Goal: Task Accomplishment & Management: Complete application form

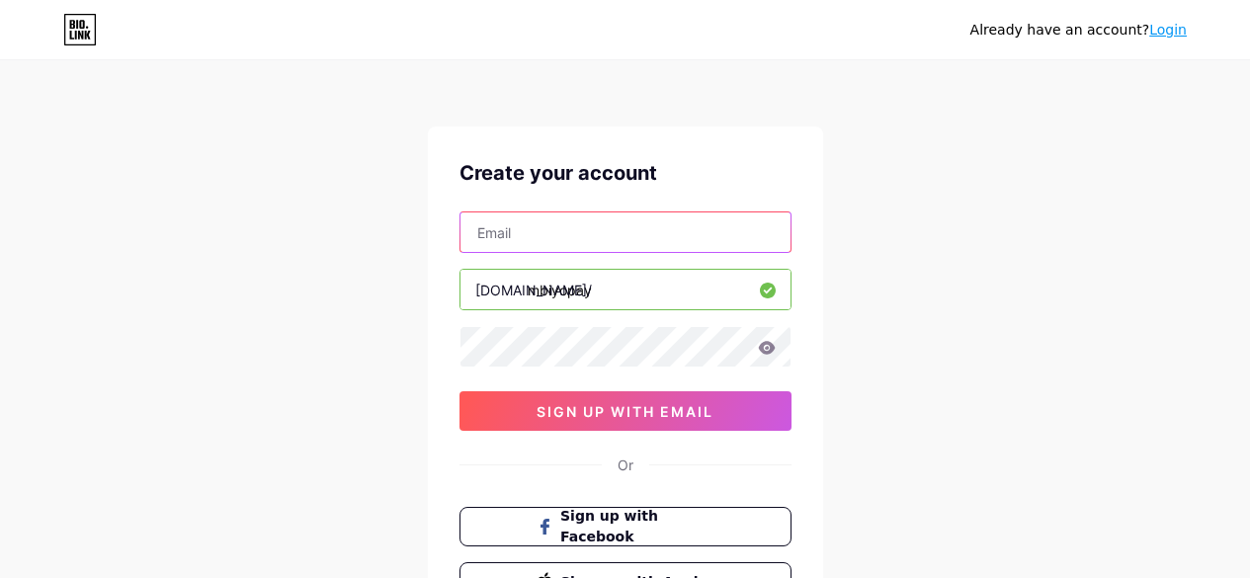
click at [566, 232] on input "text" at bounding box center [625, 232] width 330 height 40
type input "[EMAIL_ADDRESS][DOMAIN_NAME]"
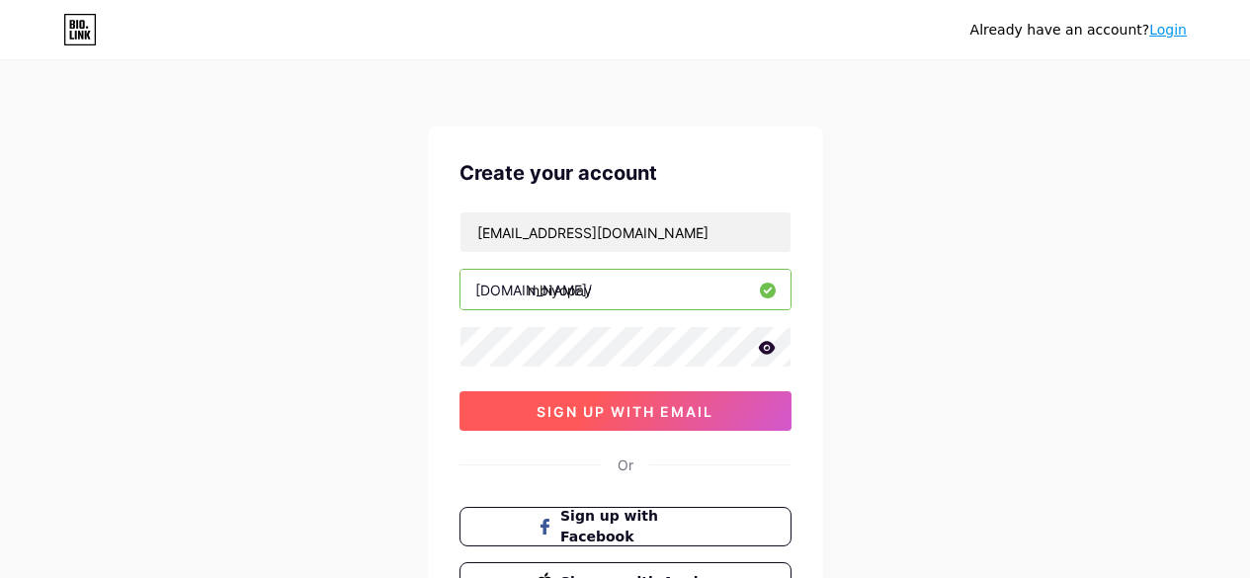
click at [652, 409] on span "sign up with email" at bounding box center [625, 411] width 177 height 17
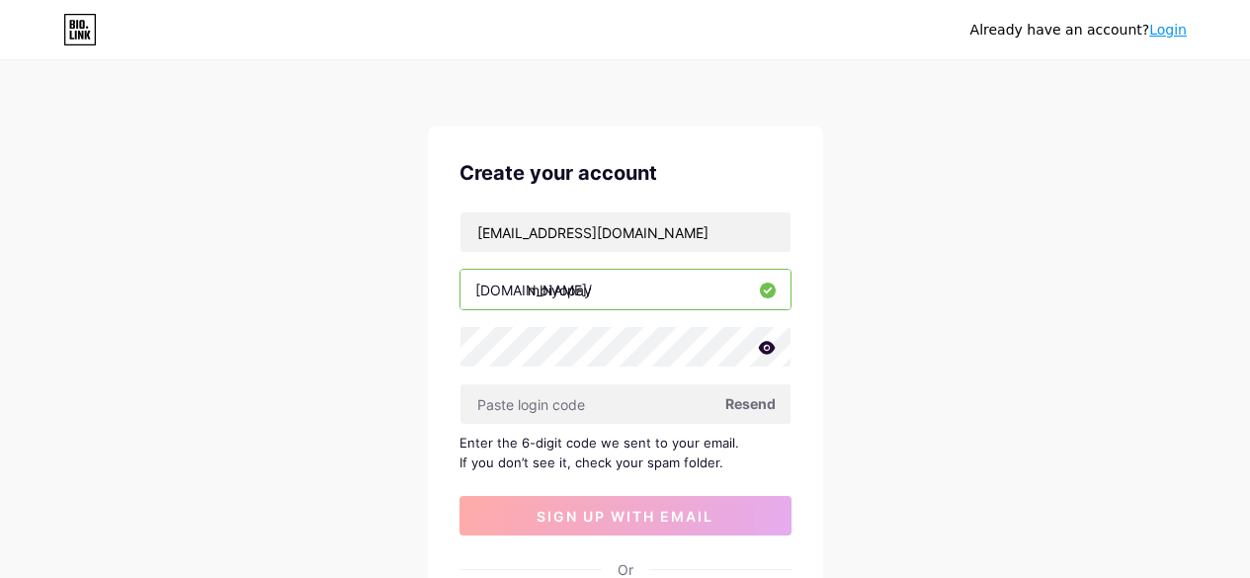
click at [739, 398] on span "Resend" at bounding box center [750, 403] width 50 height 21
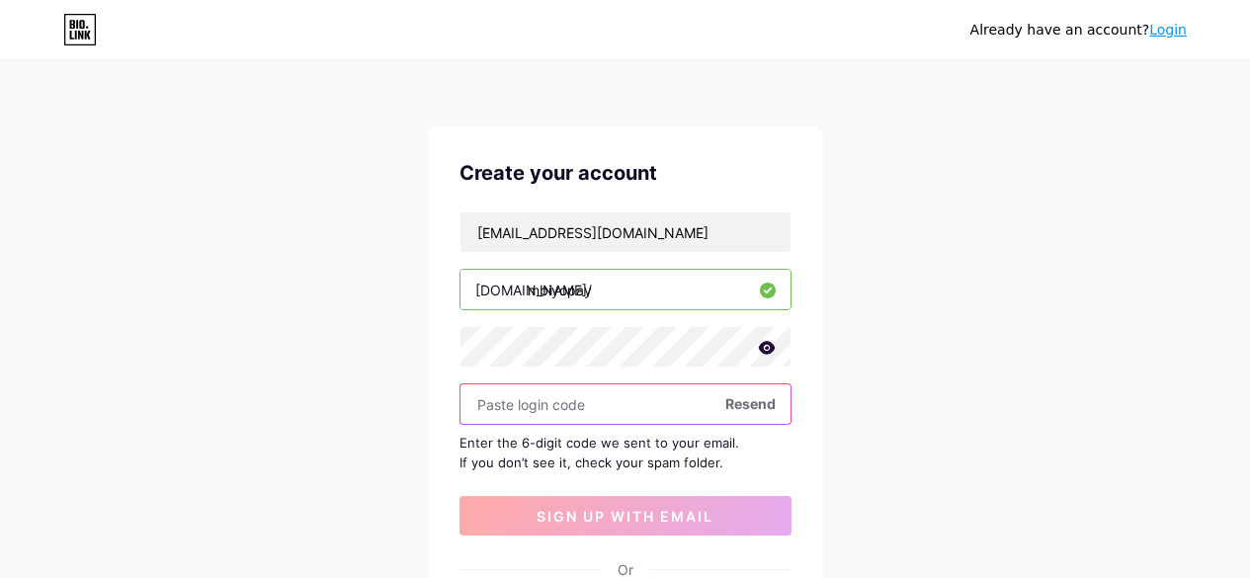
paste input "615031"
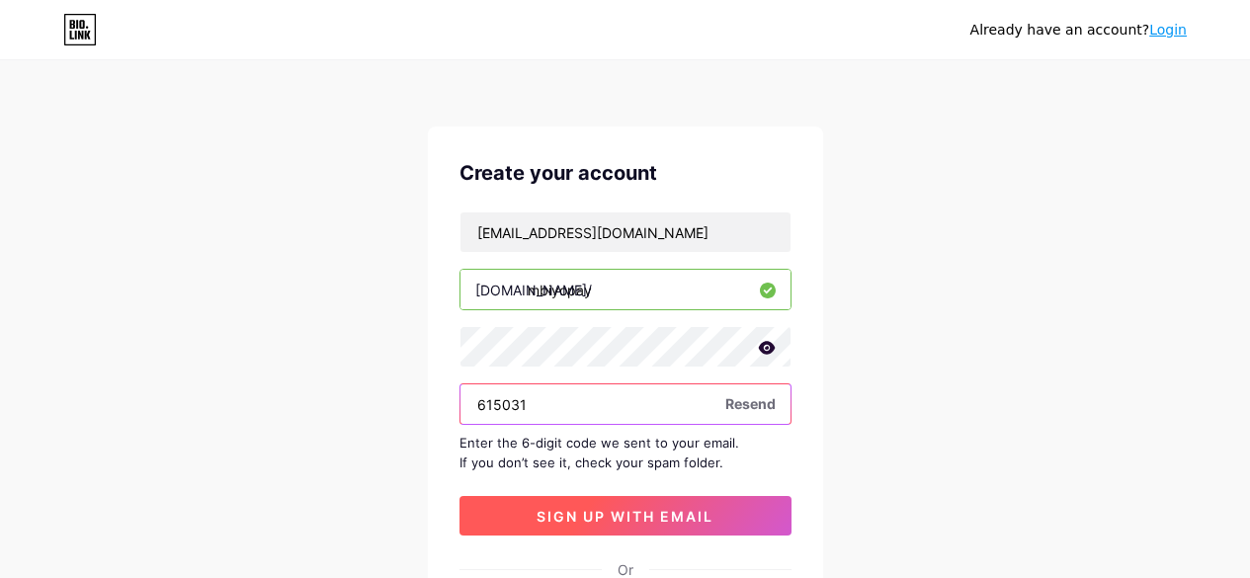
type input "615031"
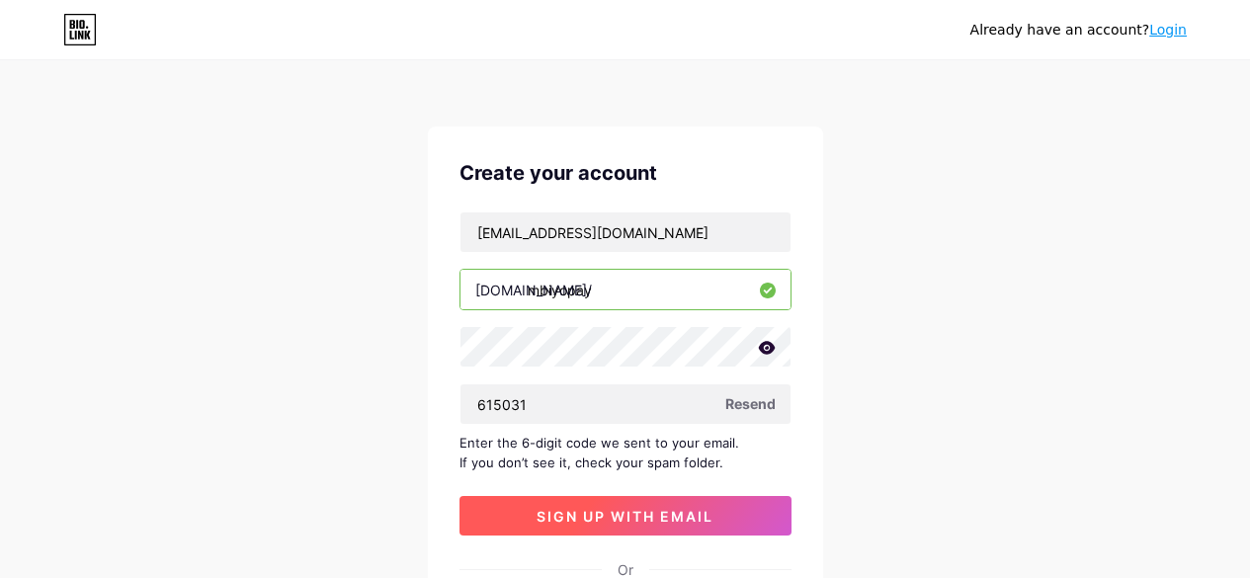
click at [591, 517] on span "sign up with email" at bounding box center [625, 516] width 177 height 17
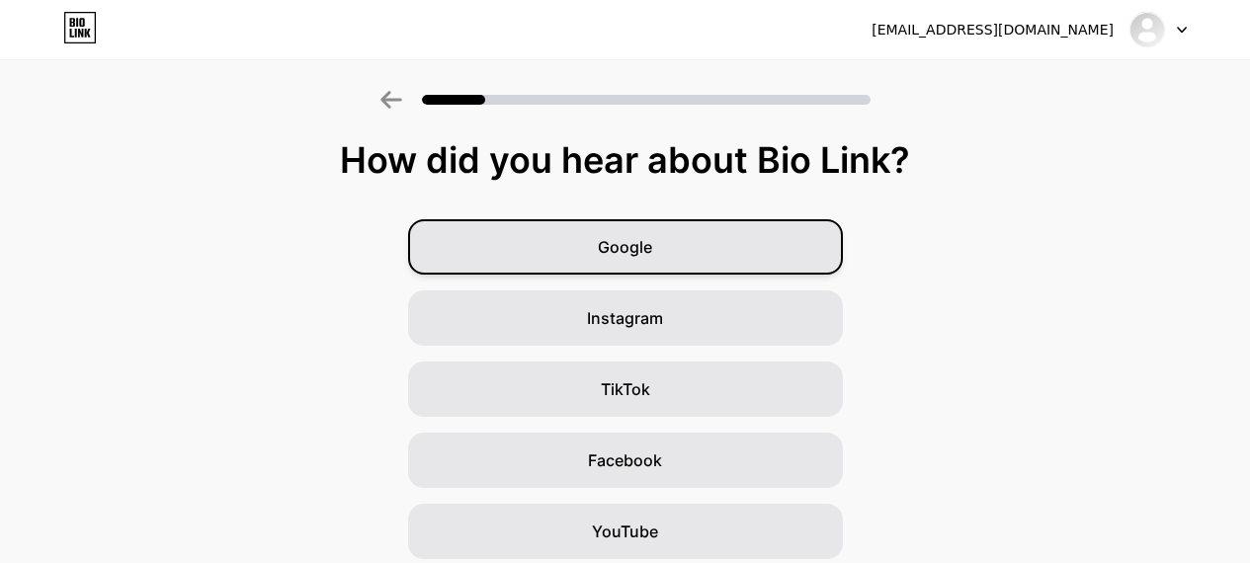
click at [642, 239] on span "Google" at bounding box center [625, 247] width 54 height 24
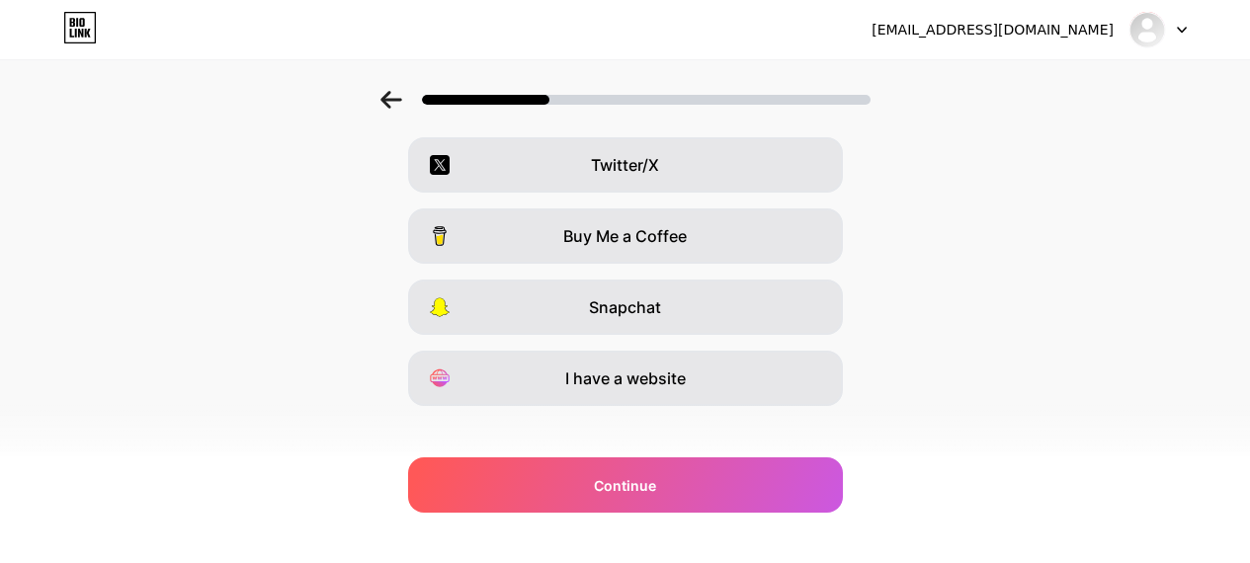
scroll to position [387, 0]
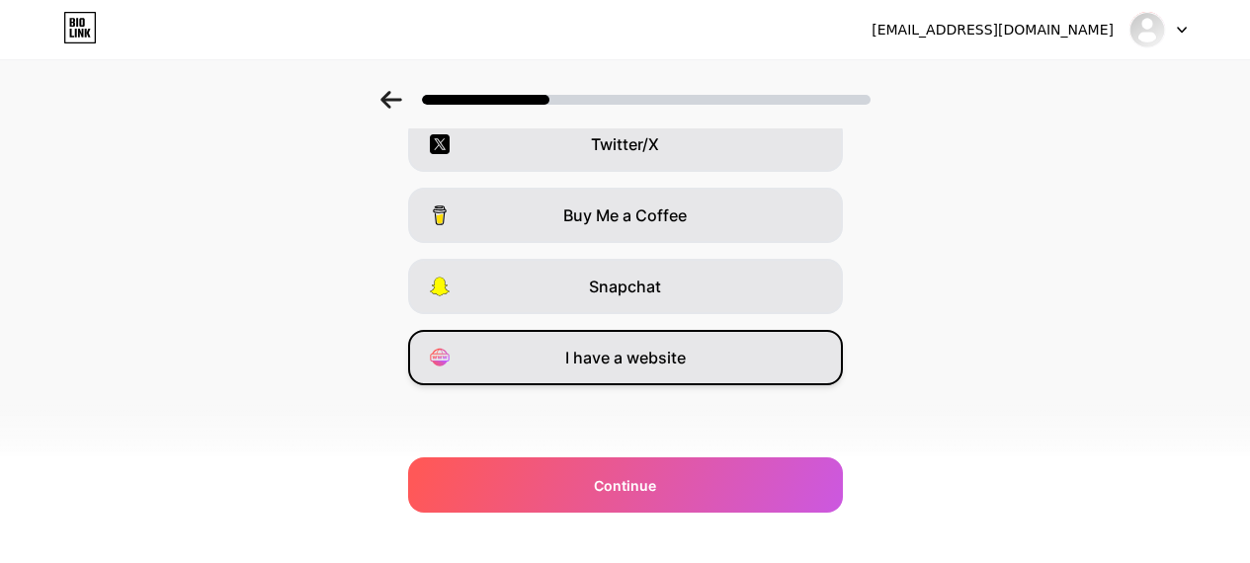
click at [640, 346] on span "I have a website" at bounding box center [625, 358] width 121 height 24
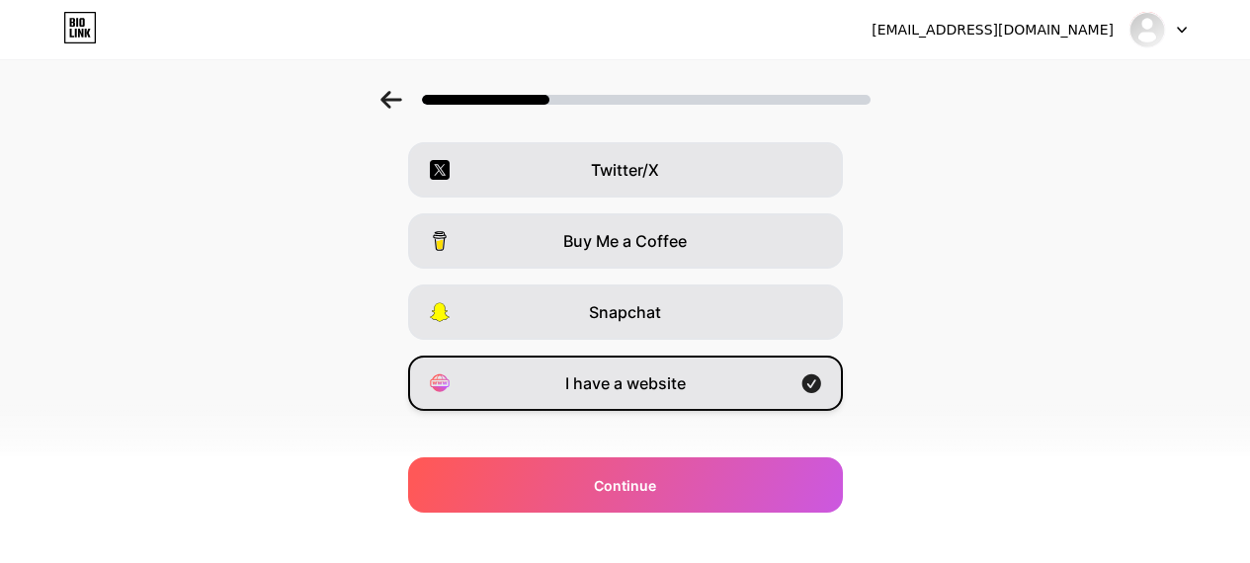
scroll to position [374, 0]
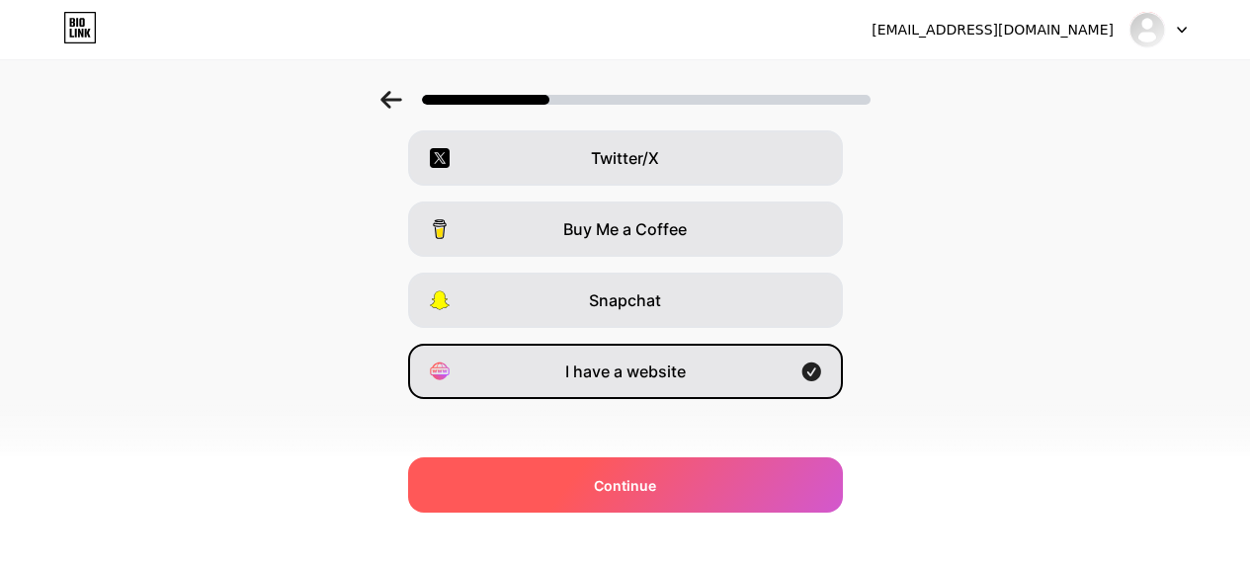
click at [669, 466] on div "Continue" at bounding box center [625, 485] width 435 height 55
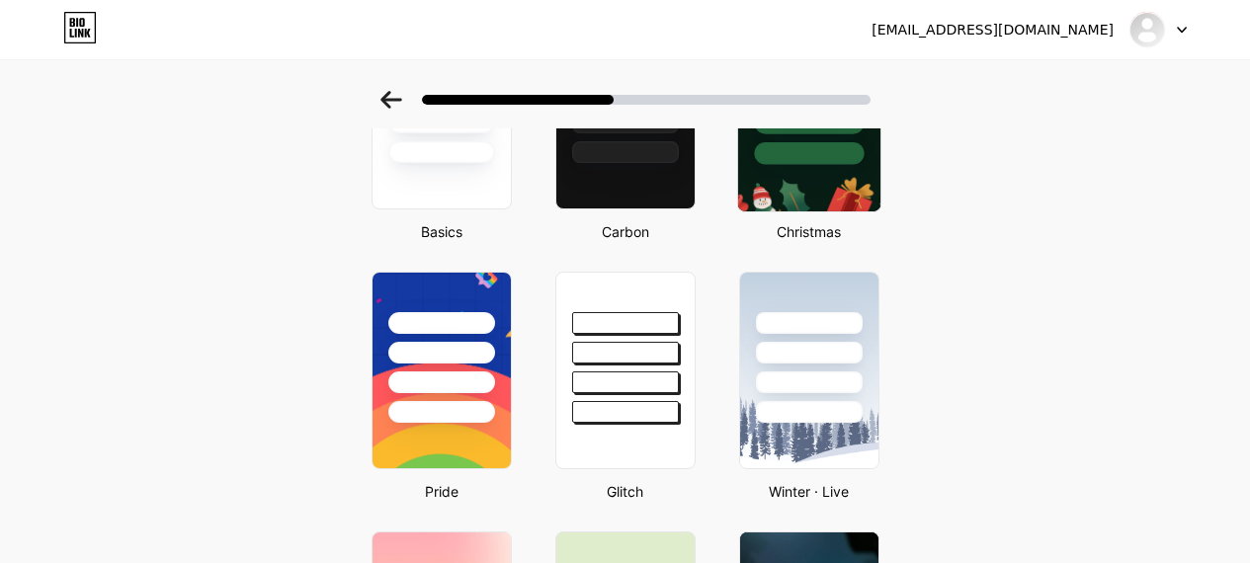
scroll to position [0, 0]
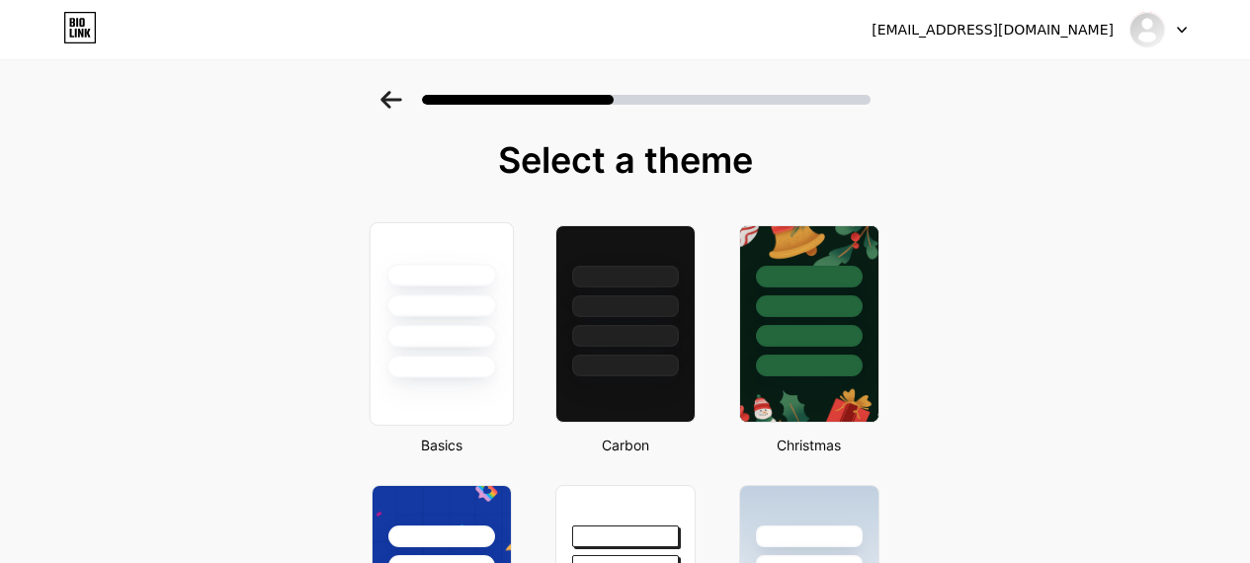
click at [470, 310] on div at bounding box center [441, 305] width 110 height 23
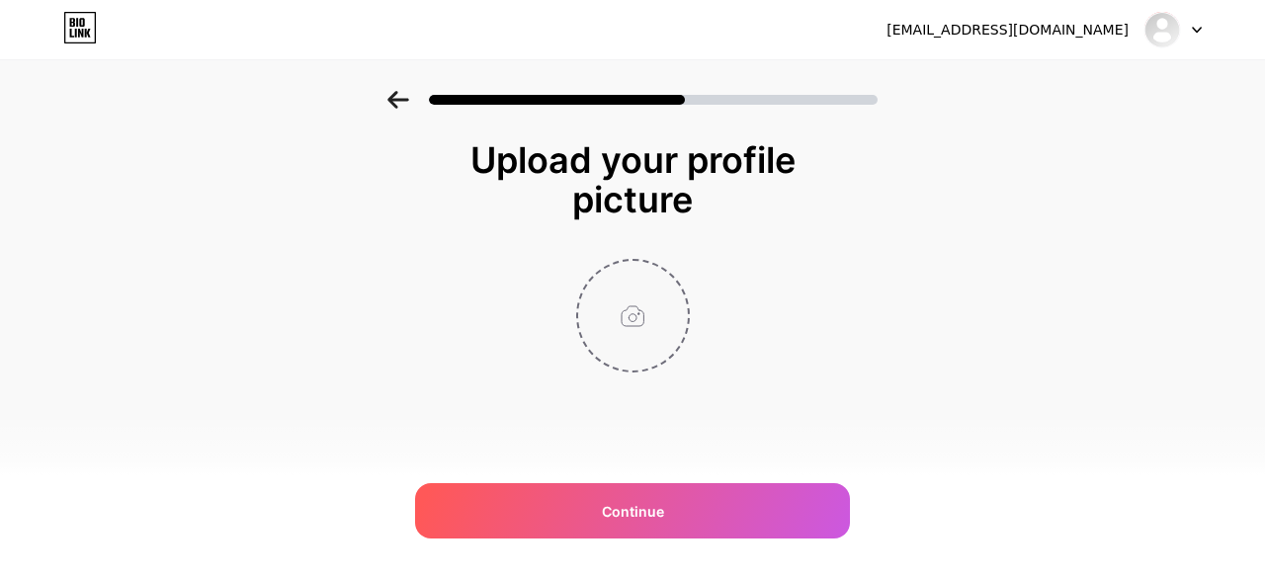
click at [633, 325] on input "file" at bounding box center [633, 316] width 110 height 110
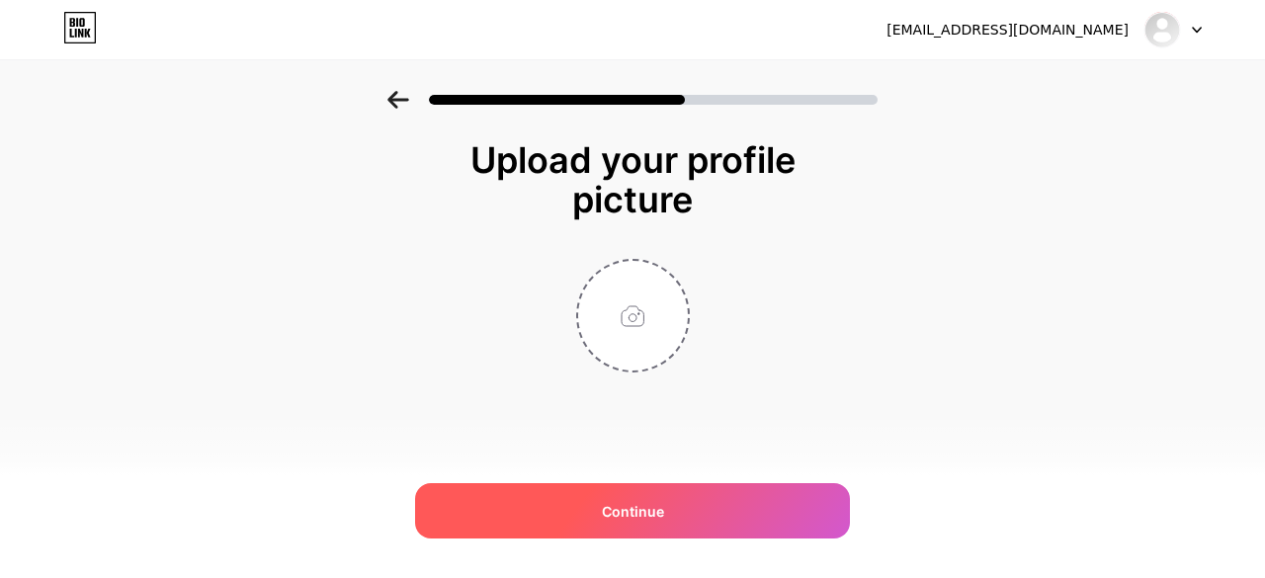
click at [679, 506] on div "Continue" at bounding box center [632, 510] width 435 height 55
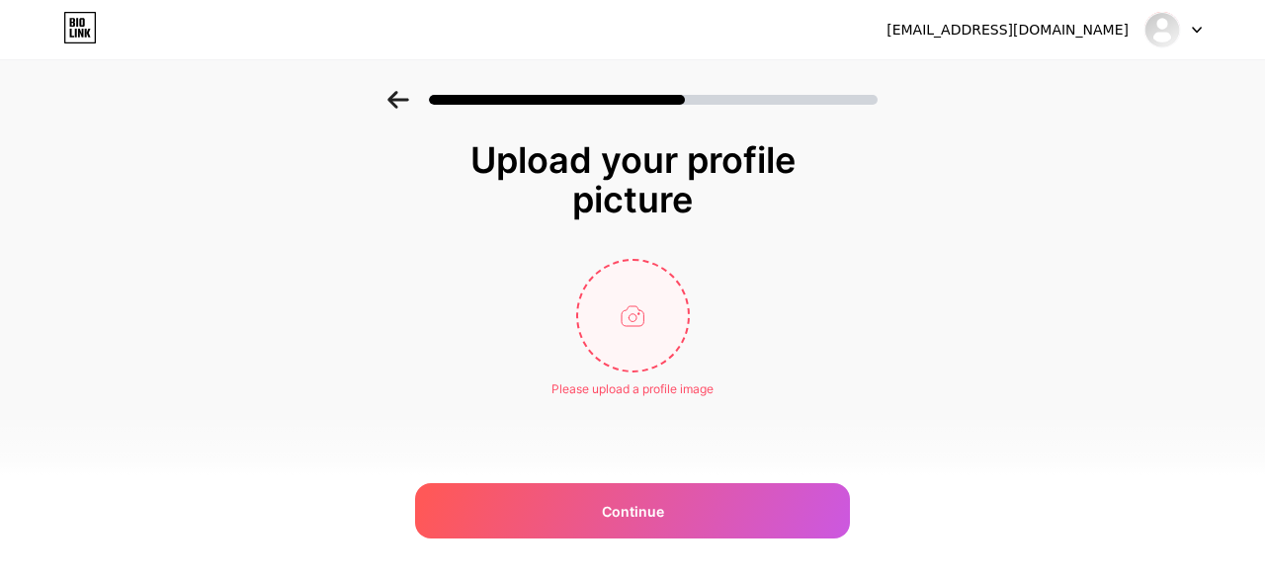
click at [647, 327] on input "file" at bounding box center [633, 316] width 110 height 110
type input "C:\fakepath\IMG_4227.jpeg"
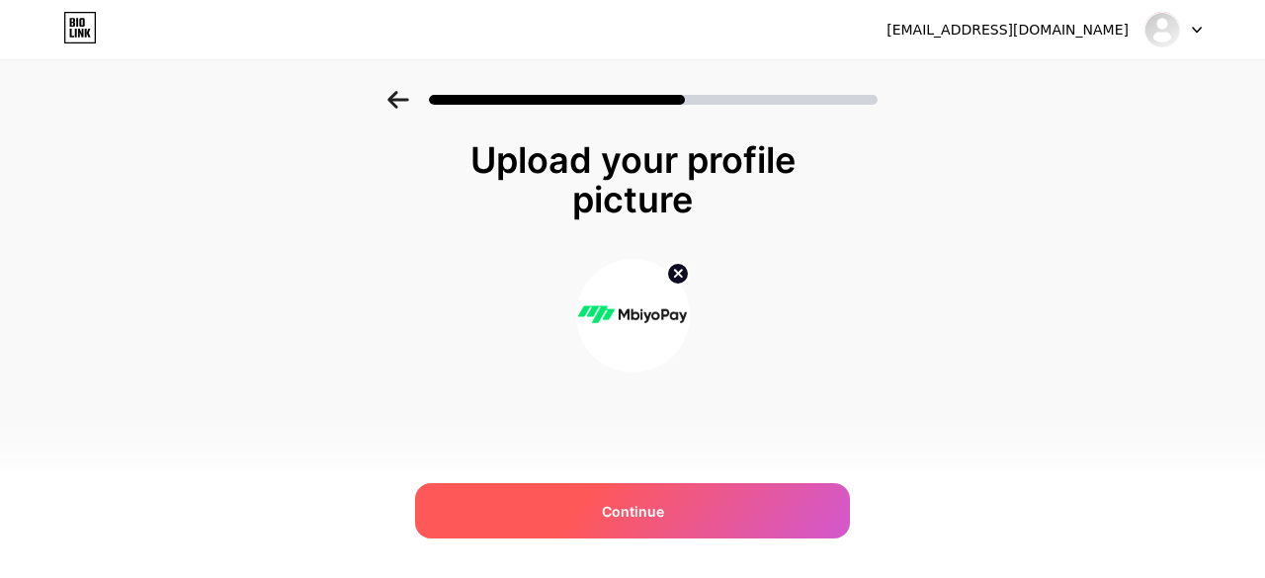
click at [698, 508] on div "Continue" at bounding box center [632, 510] width 435 height 55
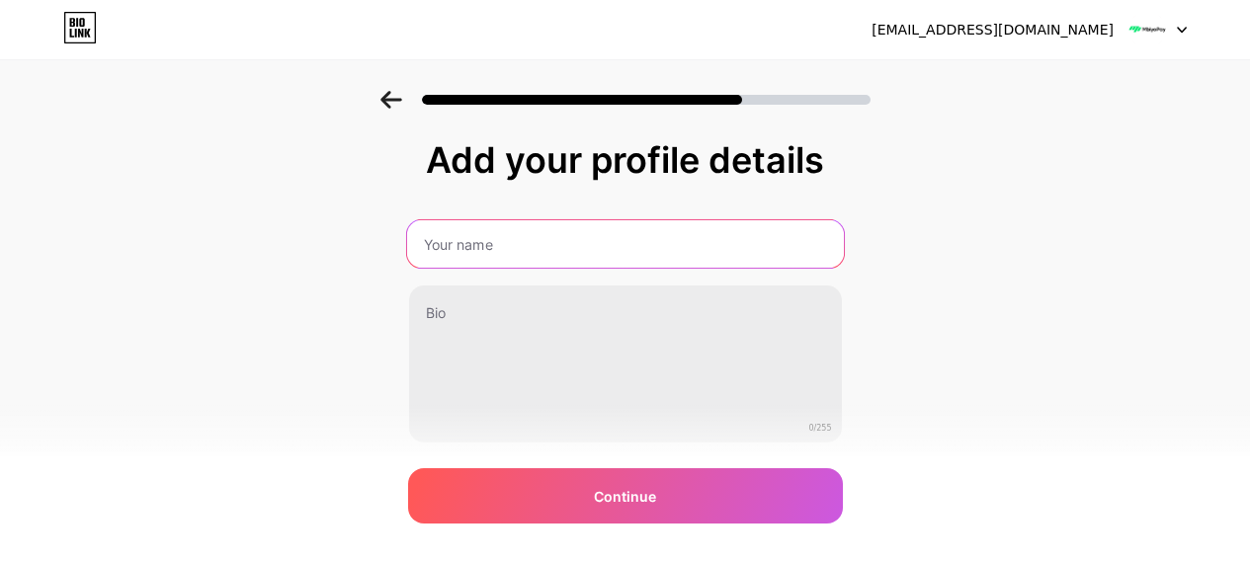
click at [539, 239] on input "text" at bounding box center [624, 243] width 437 height 47
type input "MBIYOPAY"
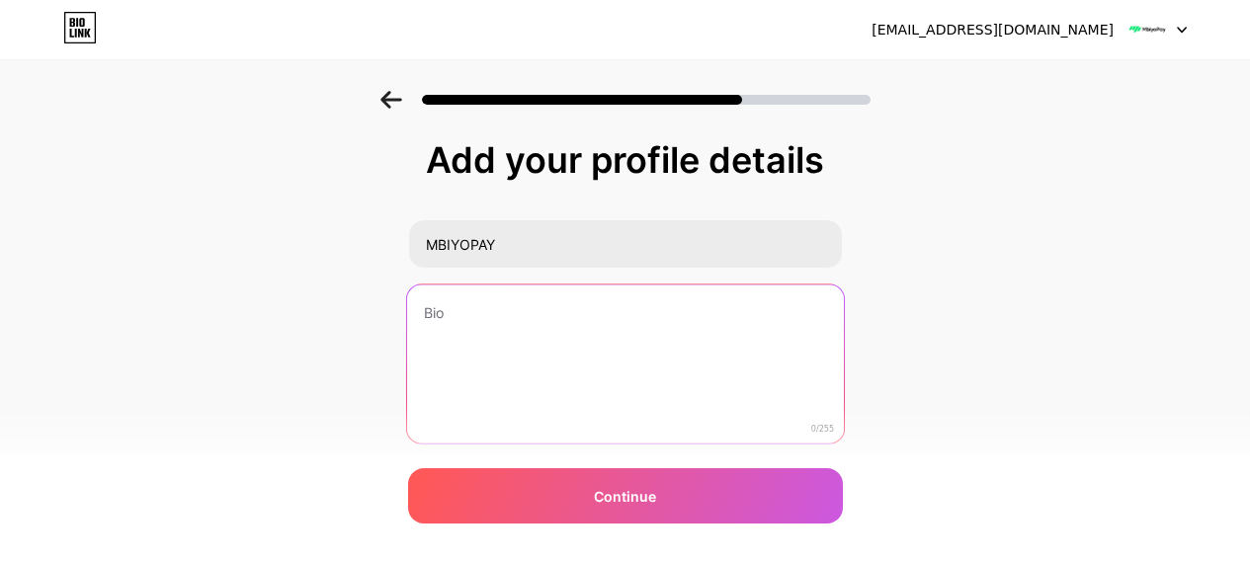
click at [481, 319] on textarea at bounding box center [624, 365] width 437 height 161
type textarea "Envoyer. Recevoir et Effectuer des paiements avec [PERSON_NAME]"
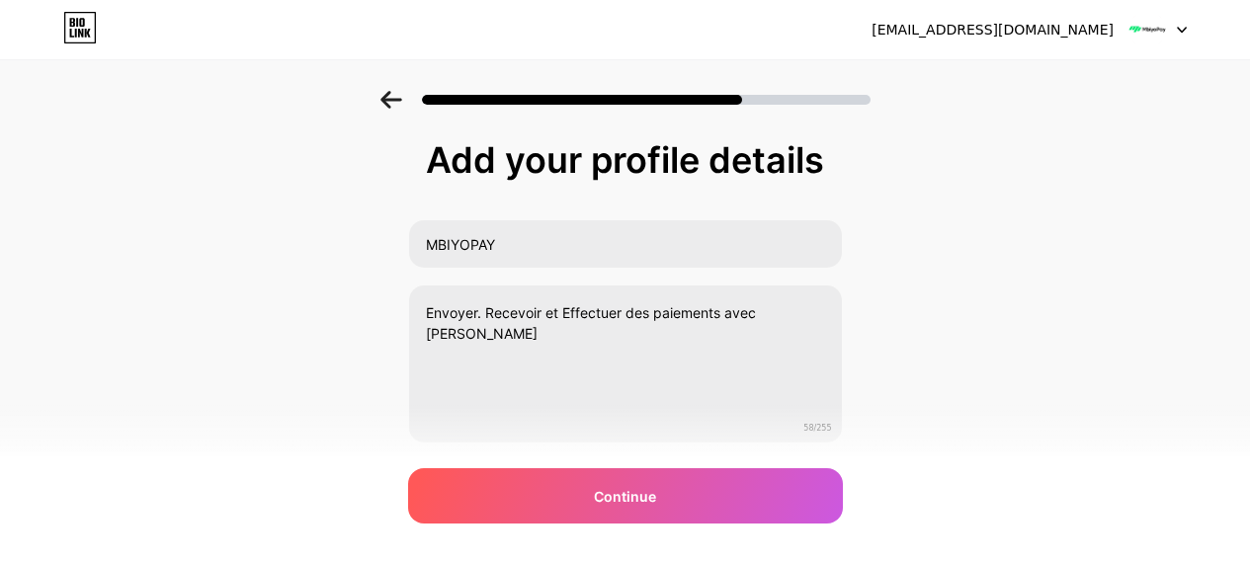
click at [667, 451] on div "Add your profile details [PERSON_NAME] Envoyer. Recevoir et Effectuer des paiem…" at bounding box center [625, 341] width 435 height 402
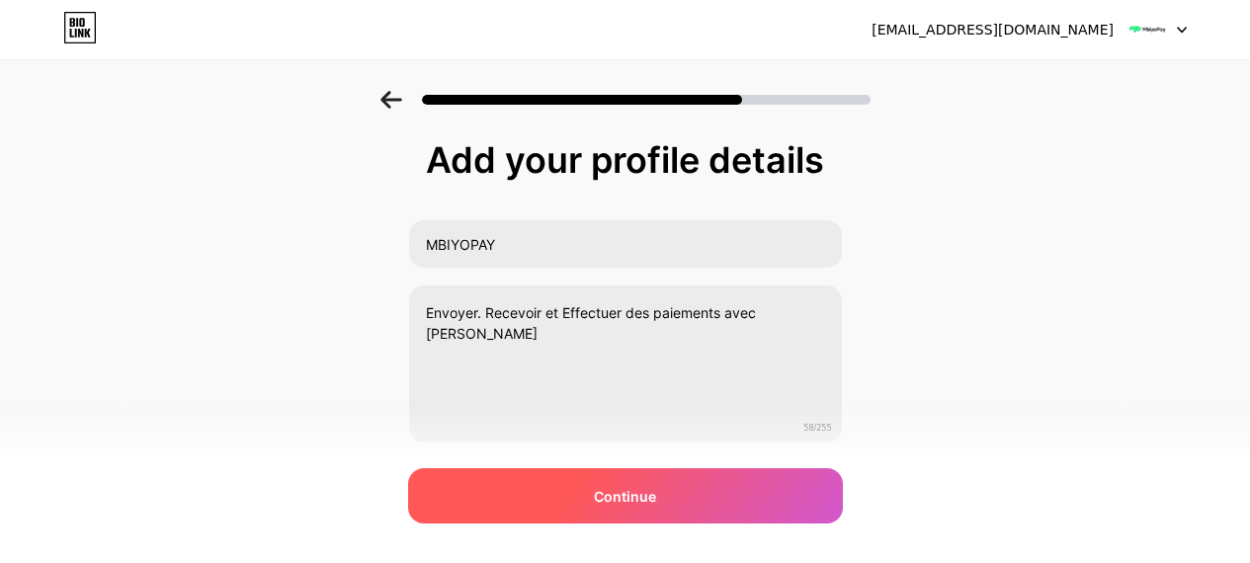
click at [672, 481] on div "Continue" at bounding box center [625, 495] width 435 height 55
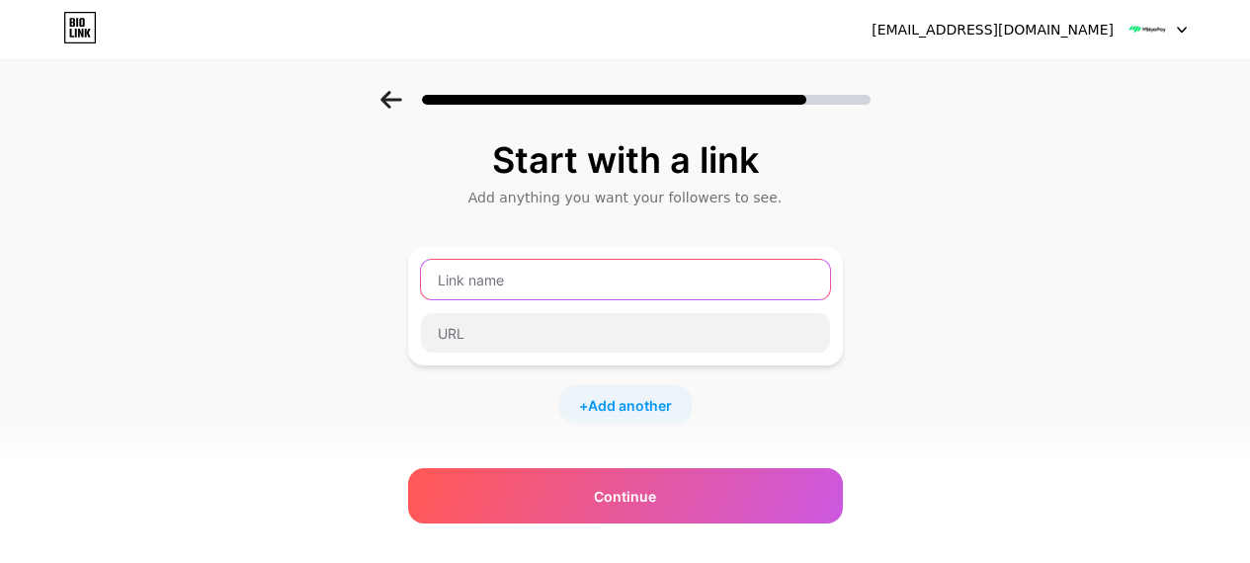
click at [541, 290] on input "text" at bounding box center [625, 280] width 409 height 40
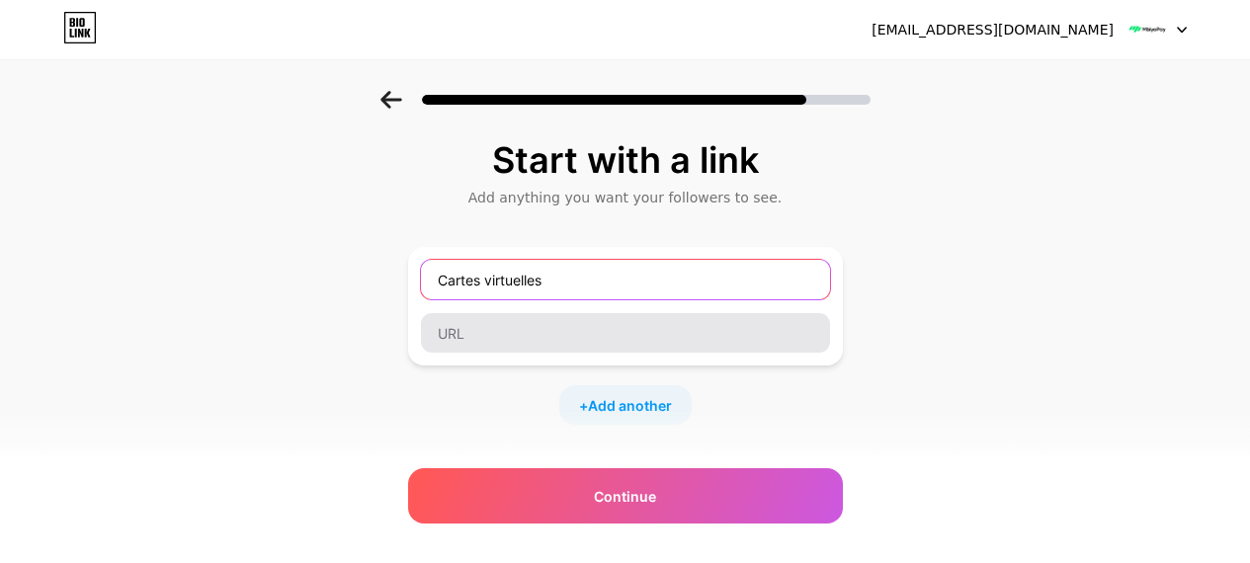
type input "Cartes virtuelles"
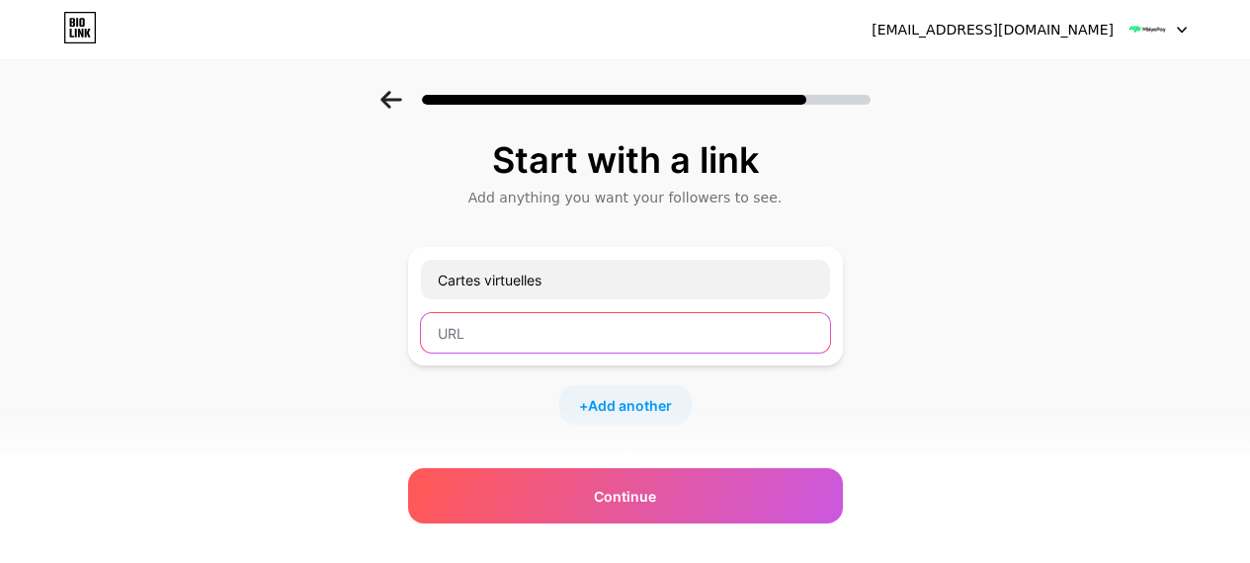
click at [511, 320] on input "text" at bounding box center [625, 333] width 409 height 40
type input "h"
type input "[DOMAIN_NAME]"
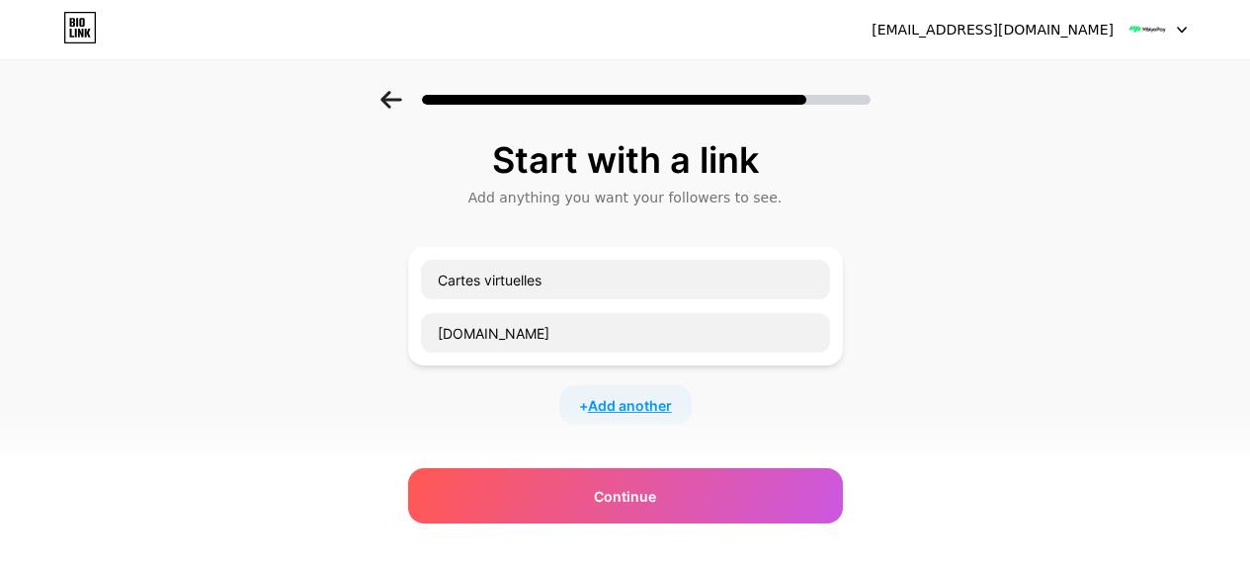
click at [631, 399] on span "Add another" at bounding box center [630, 405] width 84 height 21
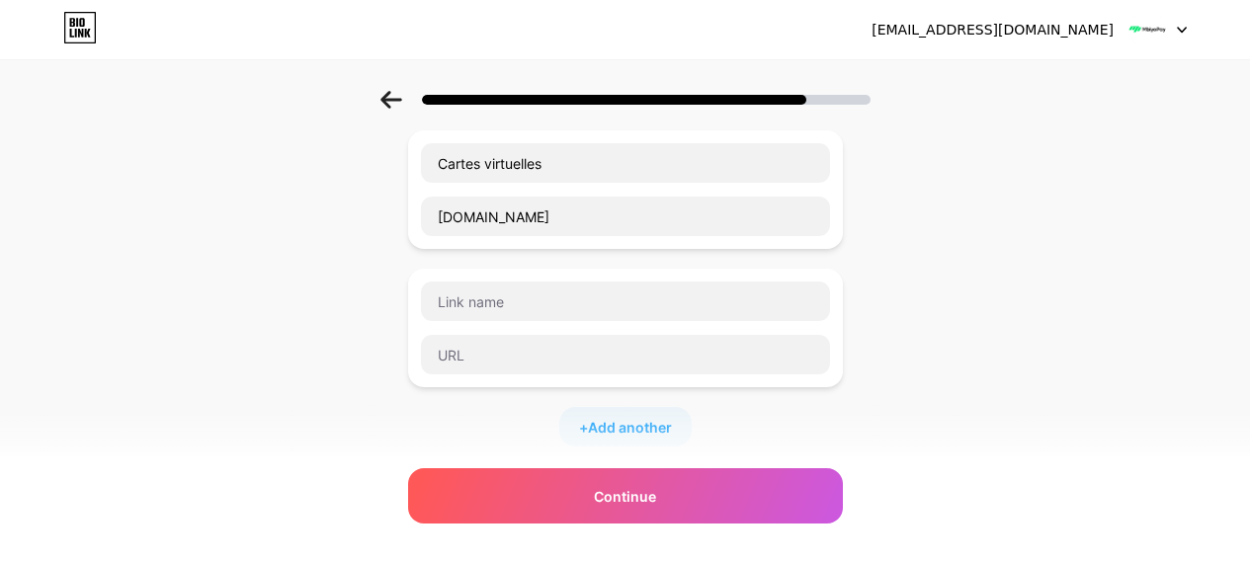
scroll to position [119, 0]
click at [567, 308] on input "text" at bounding box center [625, 300] width 409 height 40
type input "C"
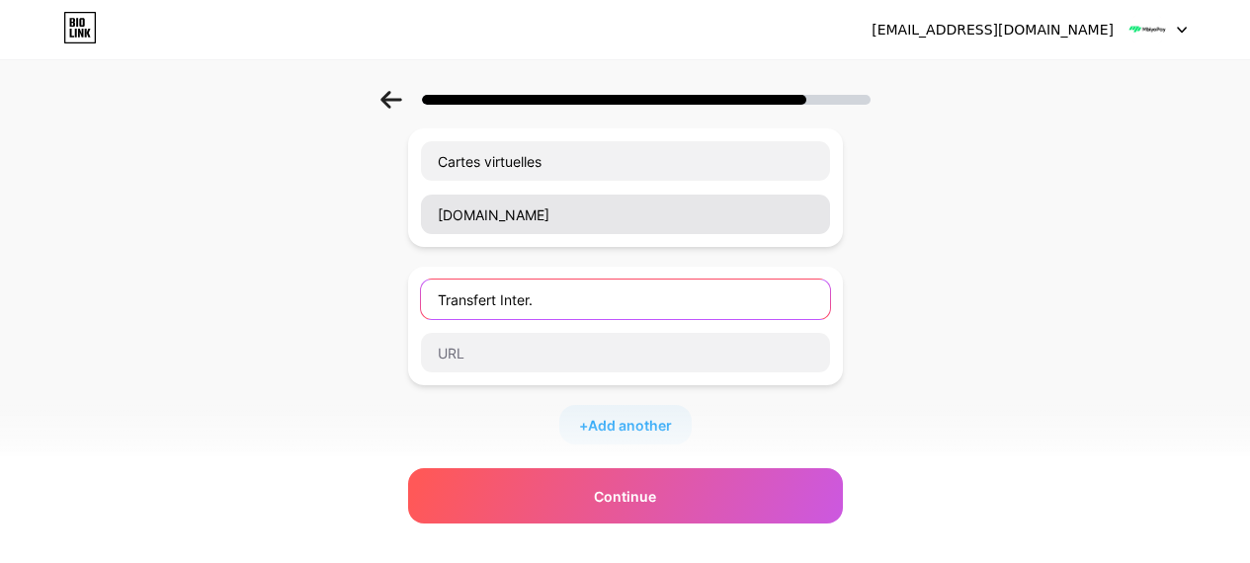
type input "Transfert Inter."
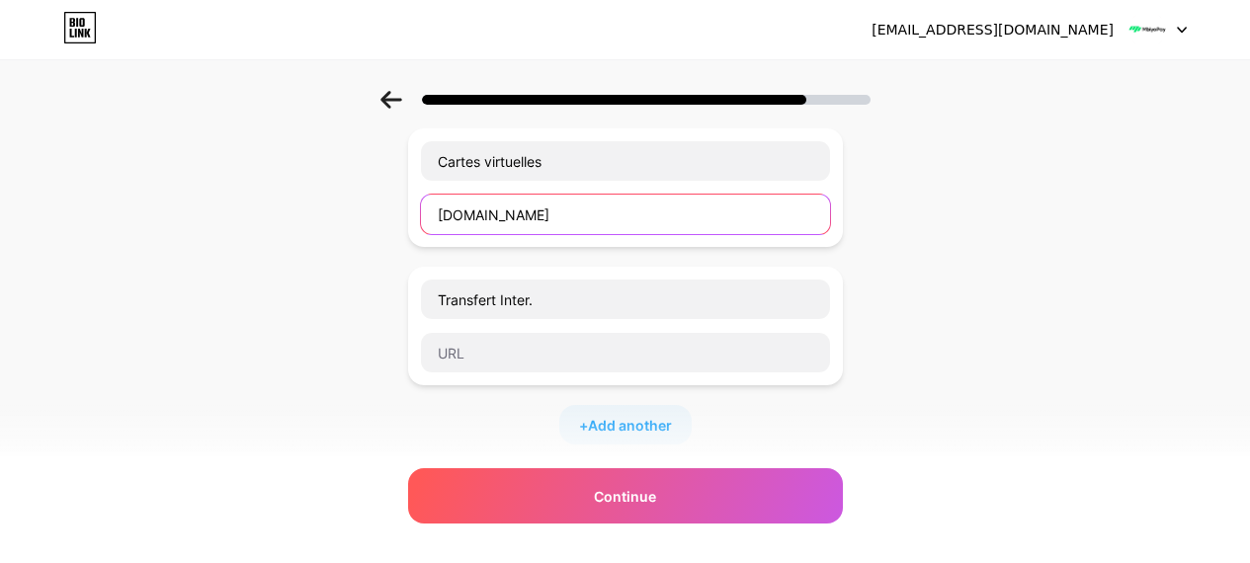
click at [605, 209] on input "[DOMAIN_NAME]" at bounding box center [625, 215] width 409 height 40
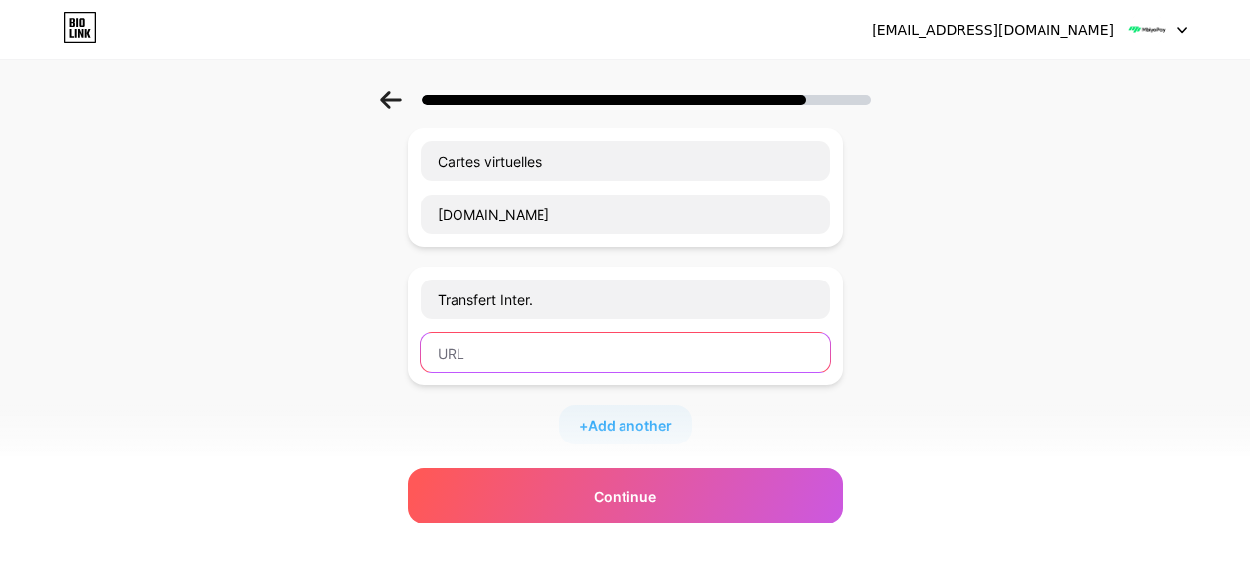
click at [494, 350] on input "text" at bounding box center [625, 353] width 409 height 40
type input "d"
paste input "[URL][DOMAIN_NAME]"
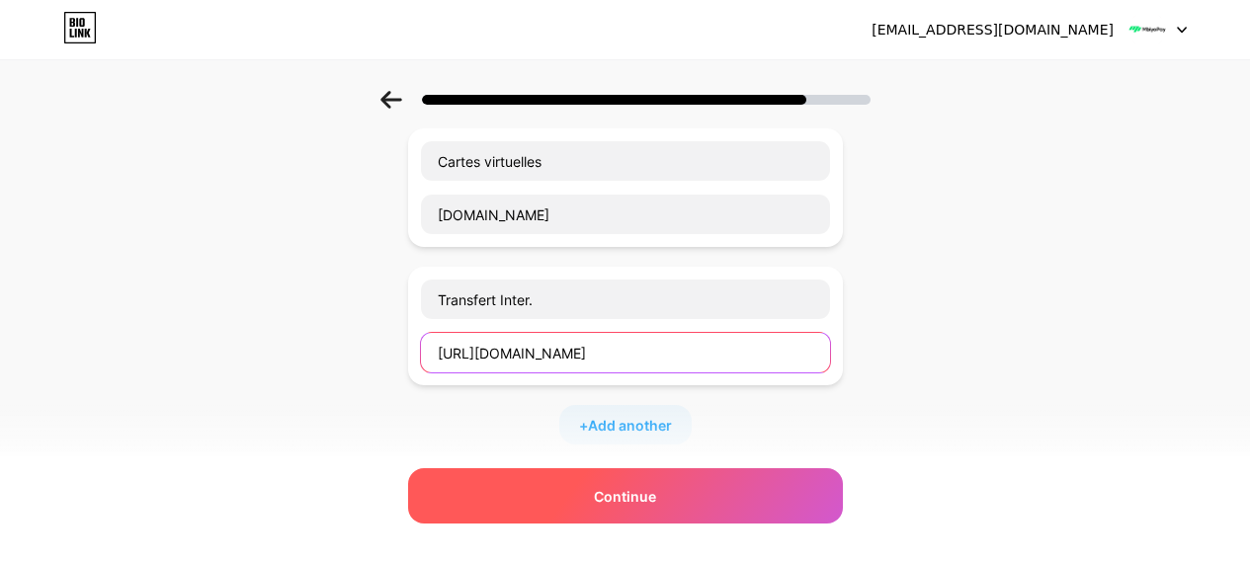
type input "[URL][DOMAIN_NAME]"
click at [575, 501] on div "Continue" at bounding box center [625, 495] width 435 height 55
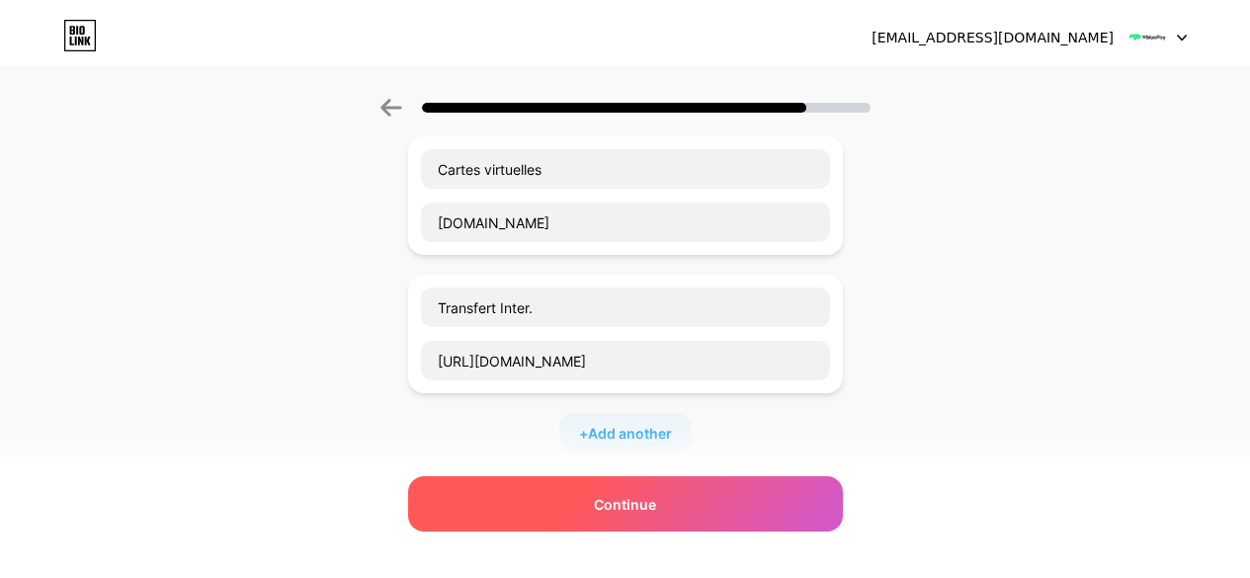
scroll to position [0, 0]
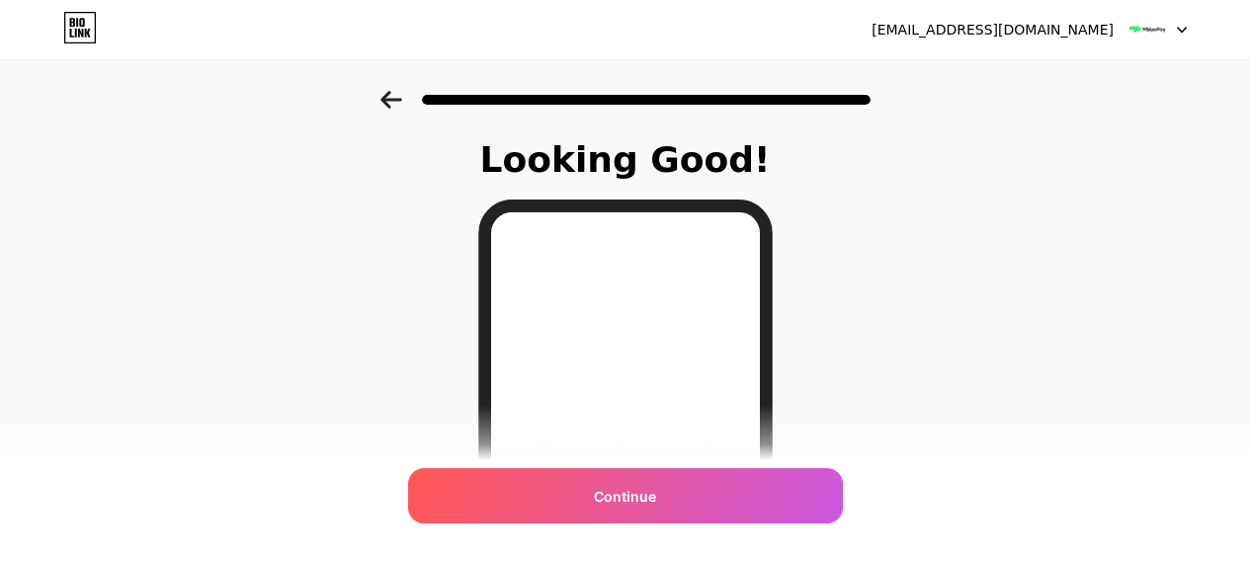
click at [575, 501] on div "Continue" at bounding box center [625, 495] width 435 height 55
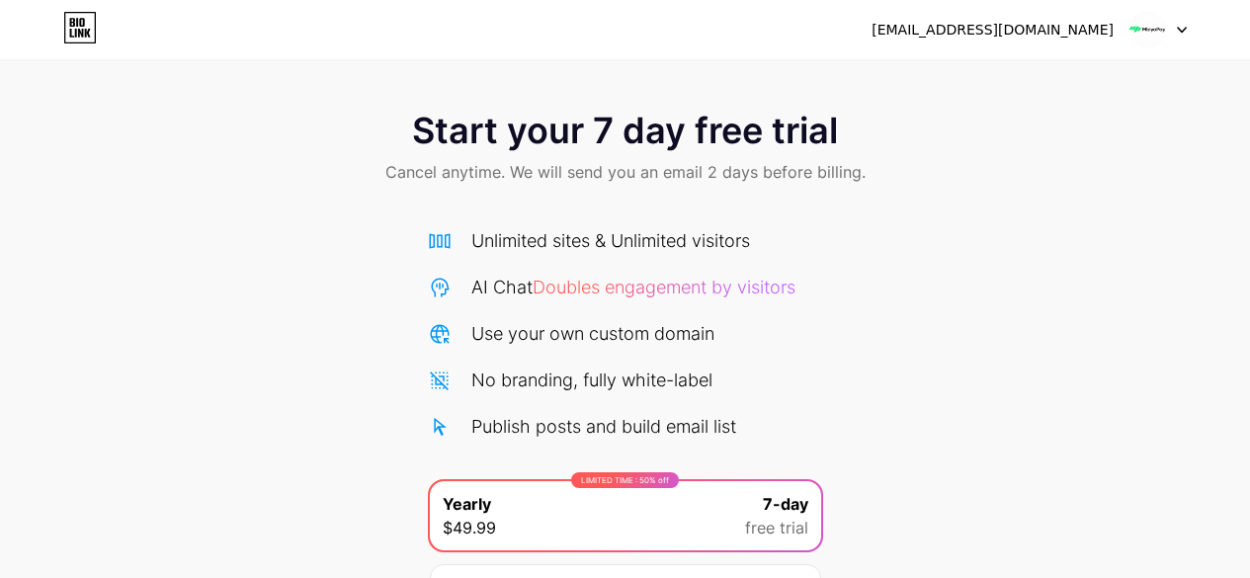
click at [575, 501] on div "LIMITED TIME : 50% off Yearly $49.99 7-day free trial" at bounding box center [625, 515] width 391 height 69
